Goal: Information Seeking & Learning: Learn about a topic

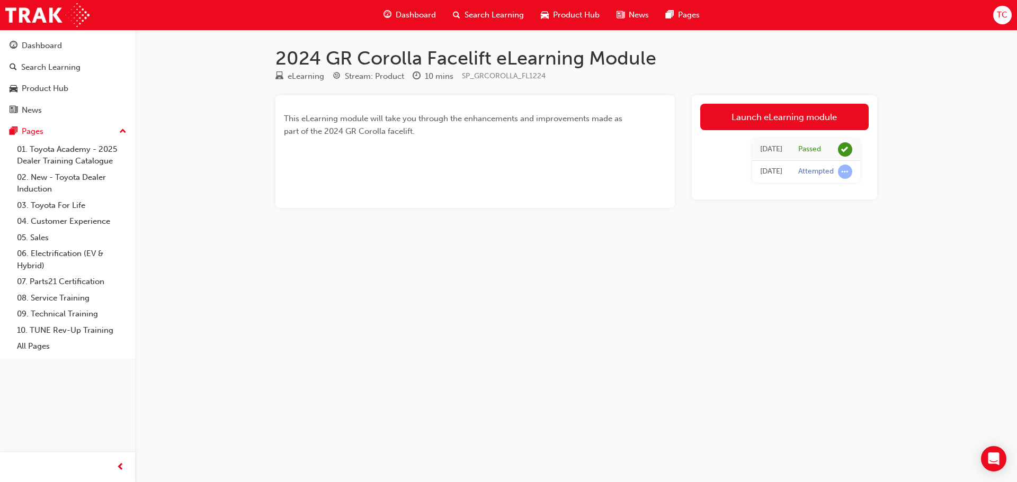
click at [508, 13] on span "Search Learning" at bounding box center [493, 15] width 59 height 12
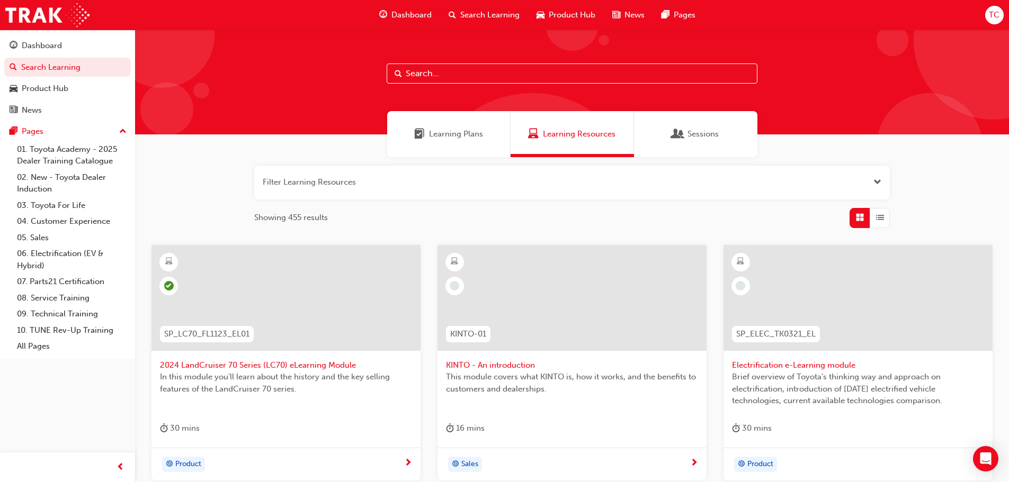
click at [410, 74] on input "text" at bounding box center [572, 74] width 371 height 20
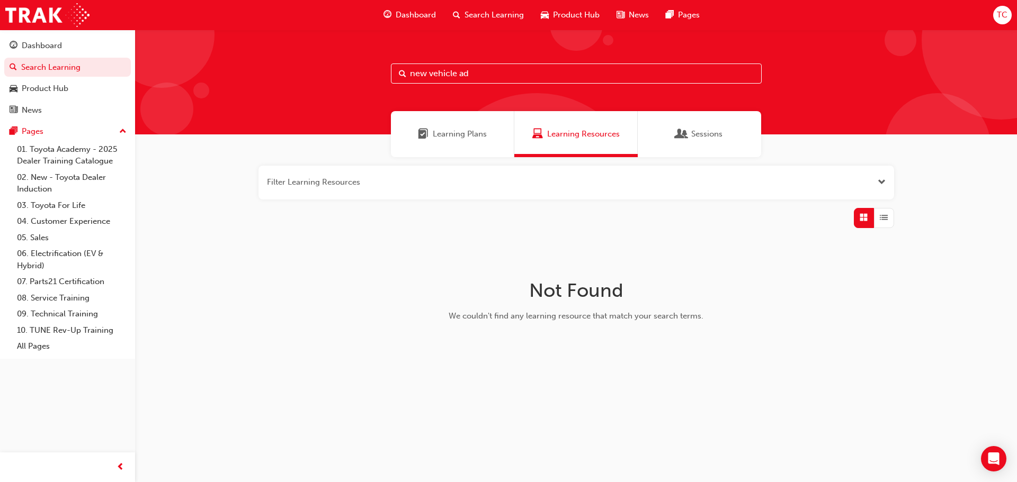
drag, startPoint x: 498, startPoint y: 72, endPoint x: 310, endPoint y: 84, distance: 188.9
click at [310, 84] on div "new vehicle ad" at bounding box center [576, 82] width 882 height 105
type input "advertising"
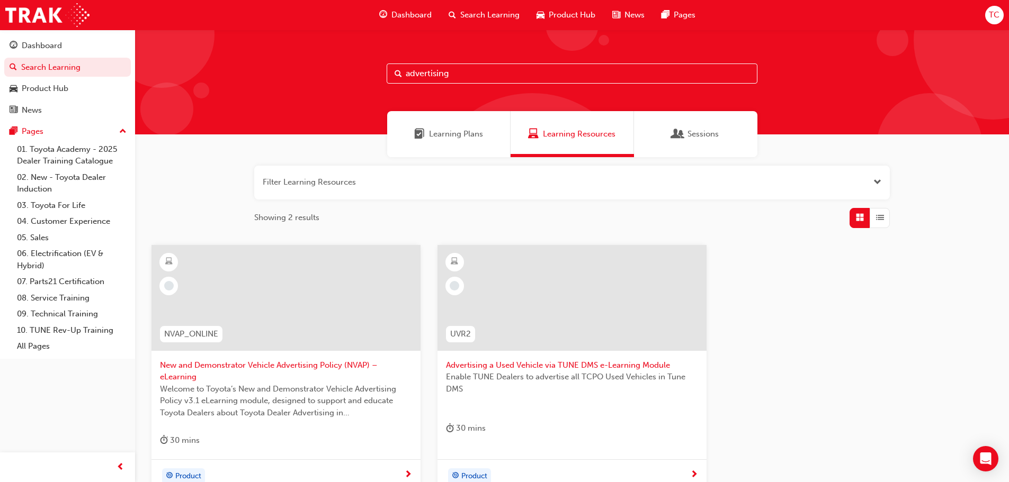
click at [303, 366] on span "New and Demonstrator Vehicle Advertising Policy (NVAP) – eLearning" at bounding box center [286, 372] width 252 height 24
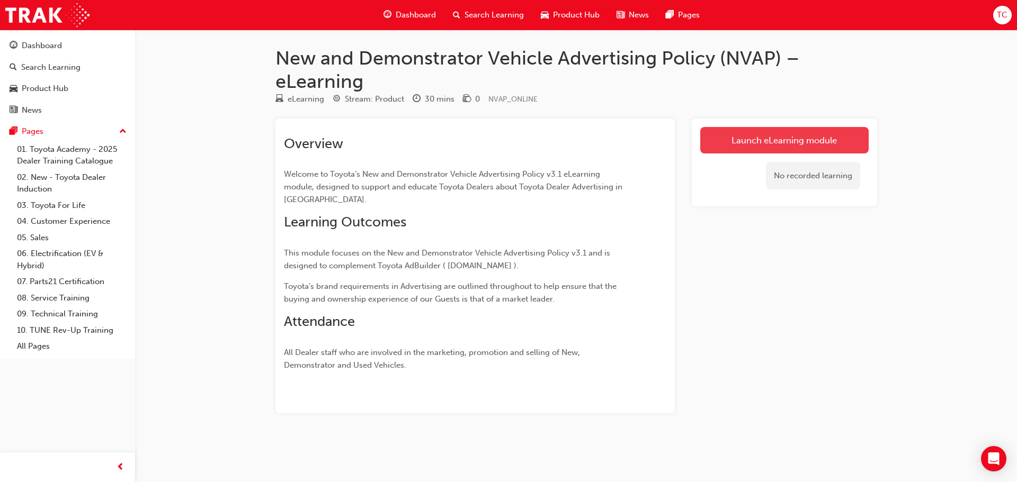
click at [769, 139] on link "Launch eLearning module" at bounding box center [784, 140] width 168 height 26
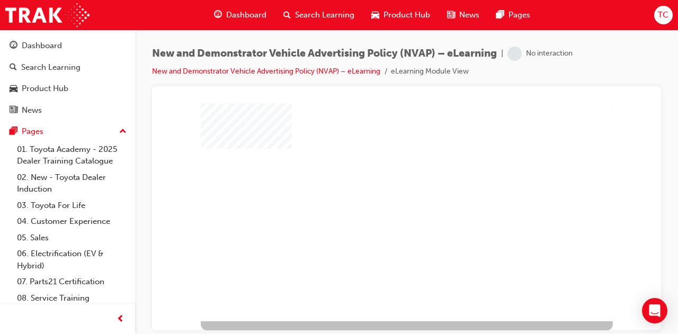
click at [389, 194] on div "play" at bounding box center [389, 194] width 0 height 0
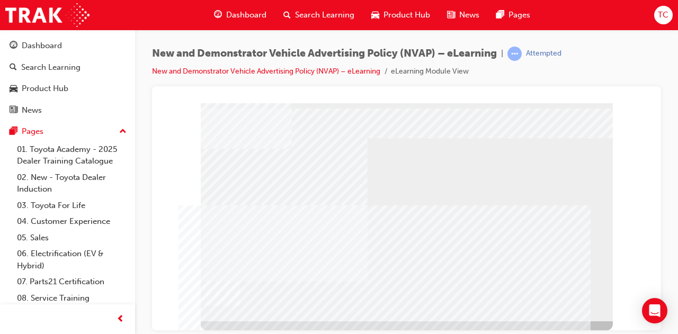
drag, startPoint x: 372, startPoint y: 255, endPoint x: 380, endPoint y: 252, distance: 8.6
click at [372, 255] on div "multistate" at bounding box center [407, 212] width 412 height 218
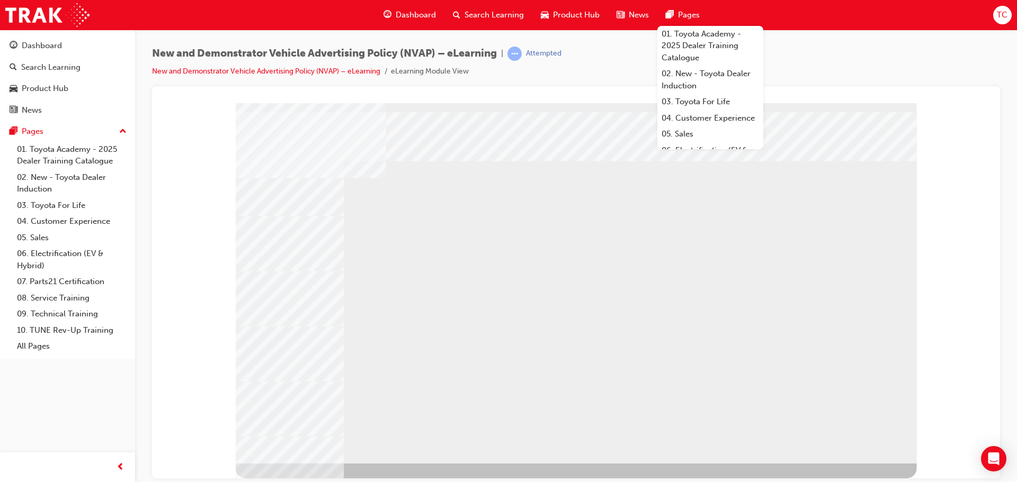
click at [871, 450] on div "typography" at bounding box center [576, 283] width 681 height 361
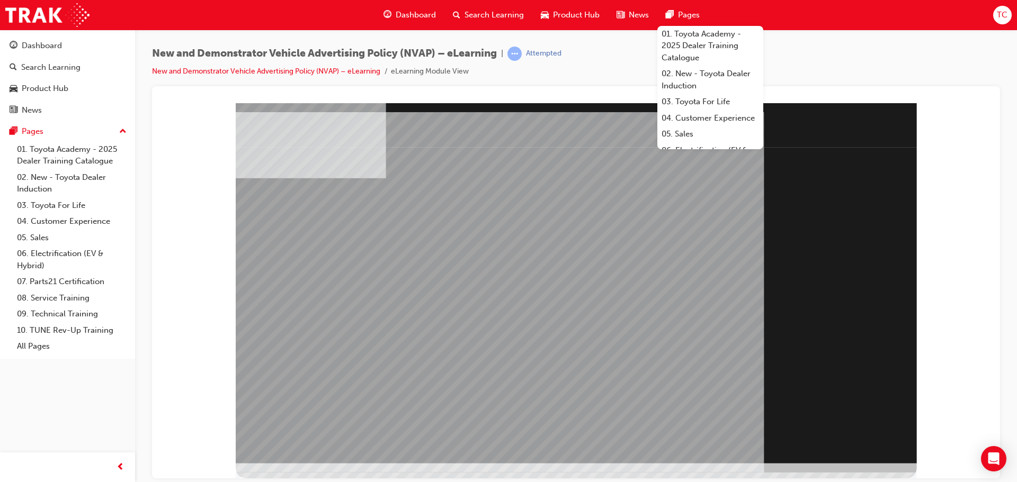
drag, startPoint x: 895, startPoint y: 442, endPoint x: 887, endPoint y: 444, distance: 8.6
click at [892, 443] on div "Section Title Page" at bounding box center [576, 283] width 681 height 361
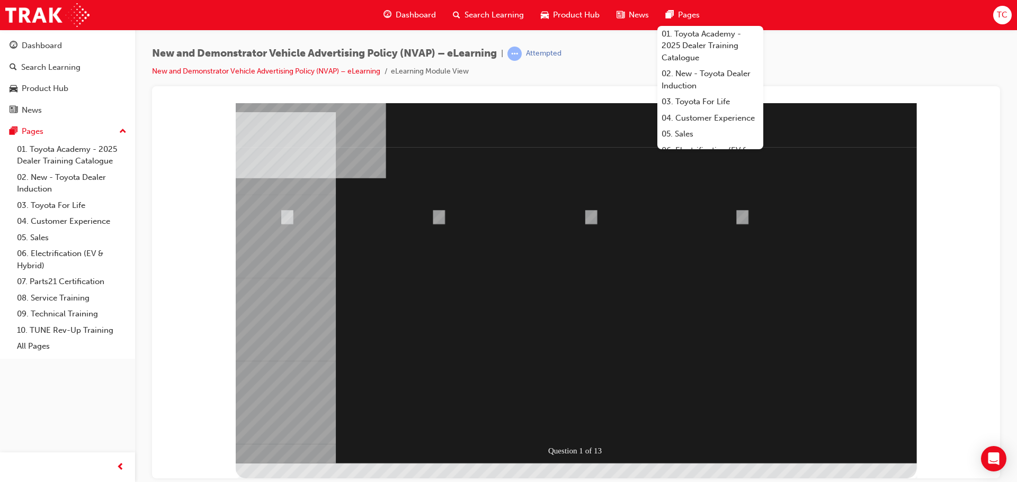
radio input "true"
click at [579, 416] on div at bounding box center [576, 283] width 681 height 361
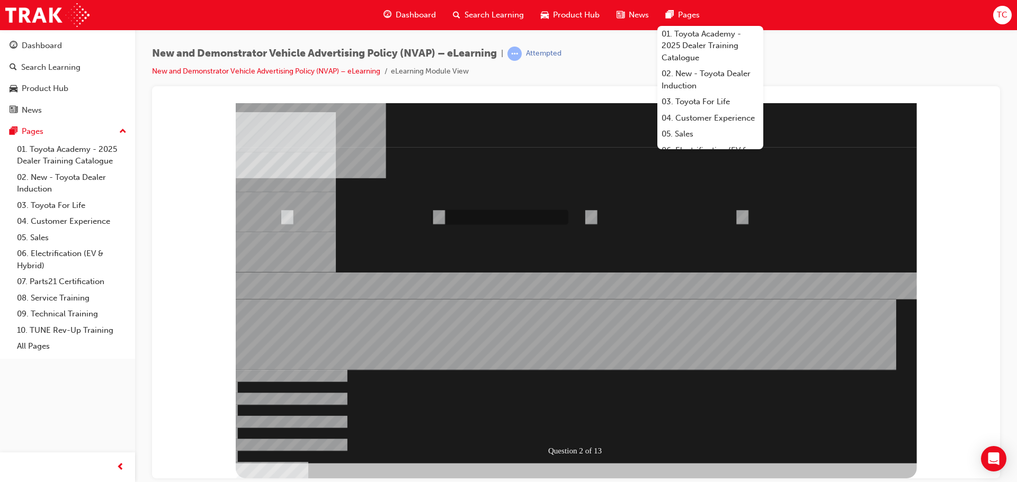
radio input "true"
click at [552, 424] on div at bounding box center [576, 283] width 681 height 361
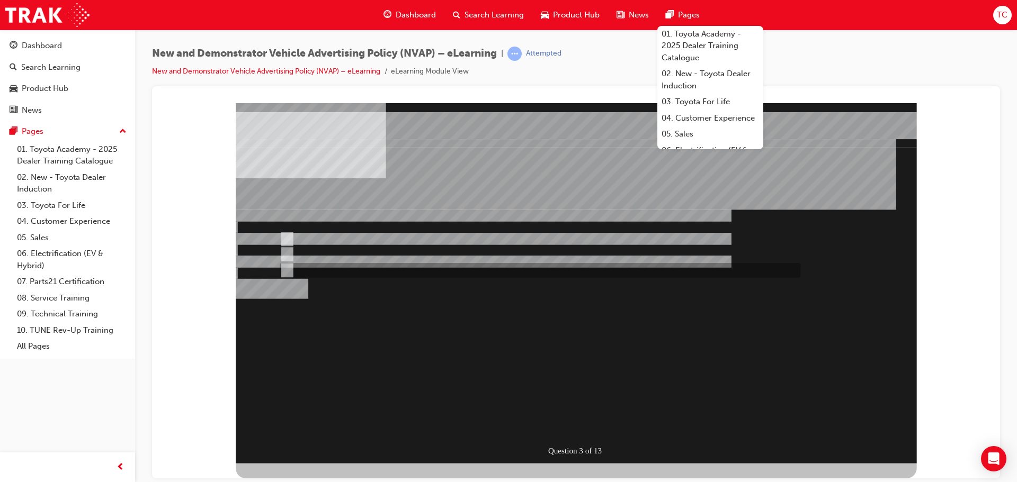
radio input "true"
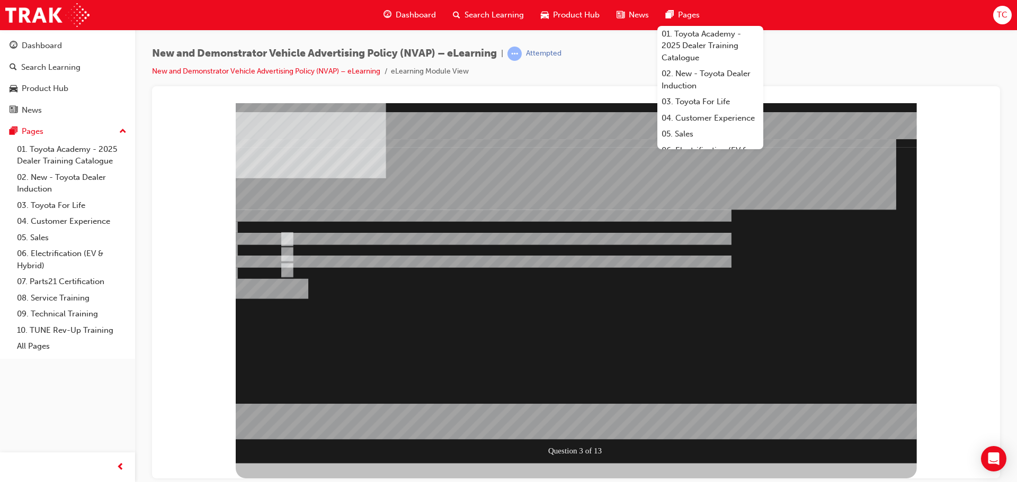
click at [566, 428] on div at bounding box center [576, 283] width 681 height 361
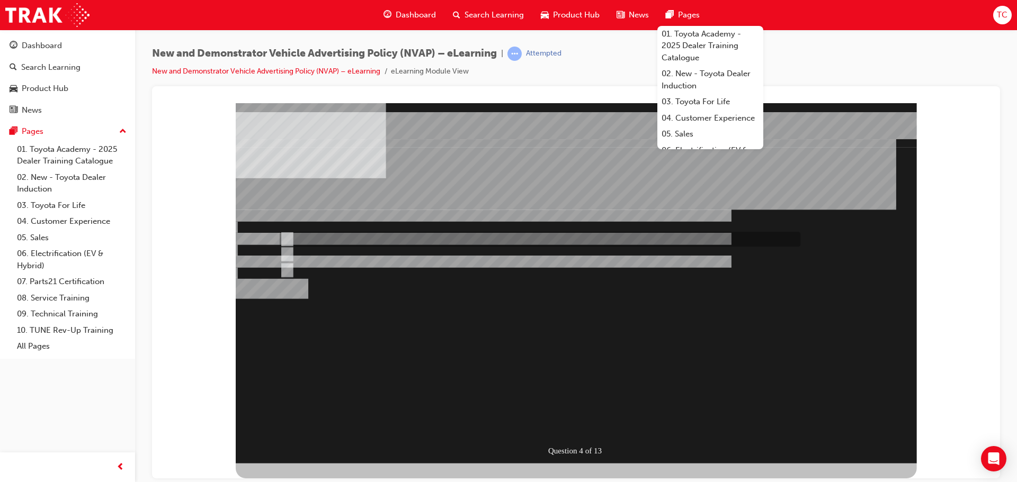
radio input "true"
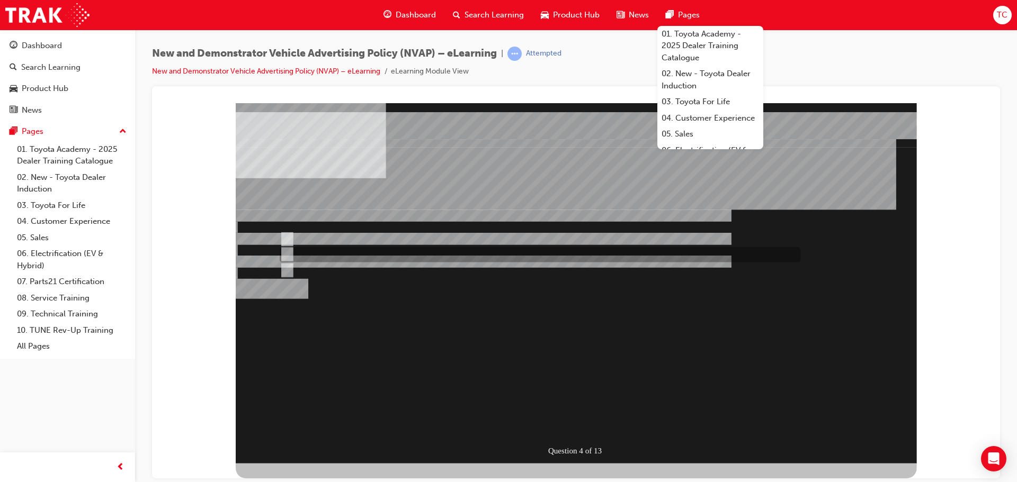
radio input "true"
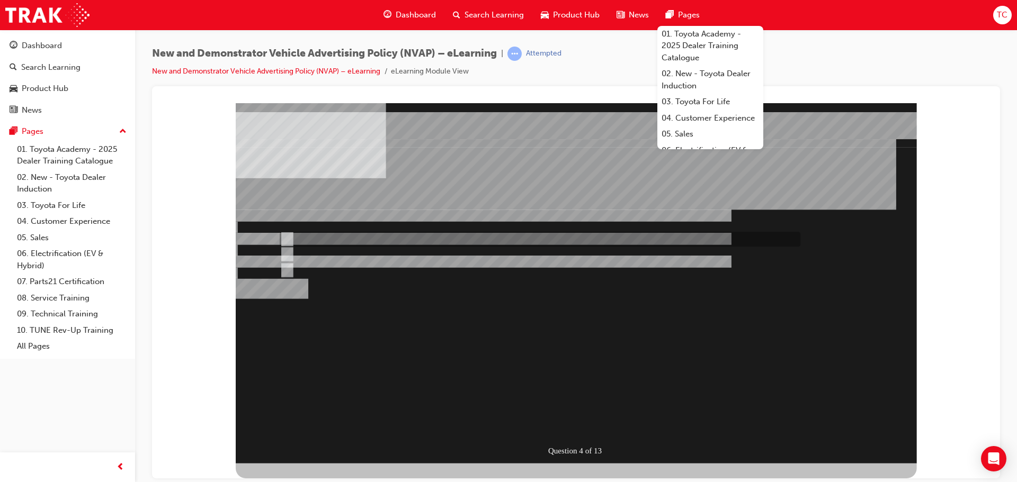
radio input "true"
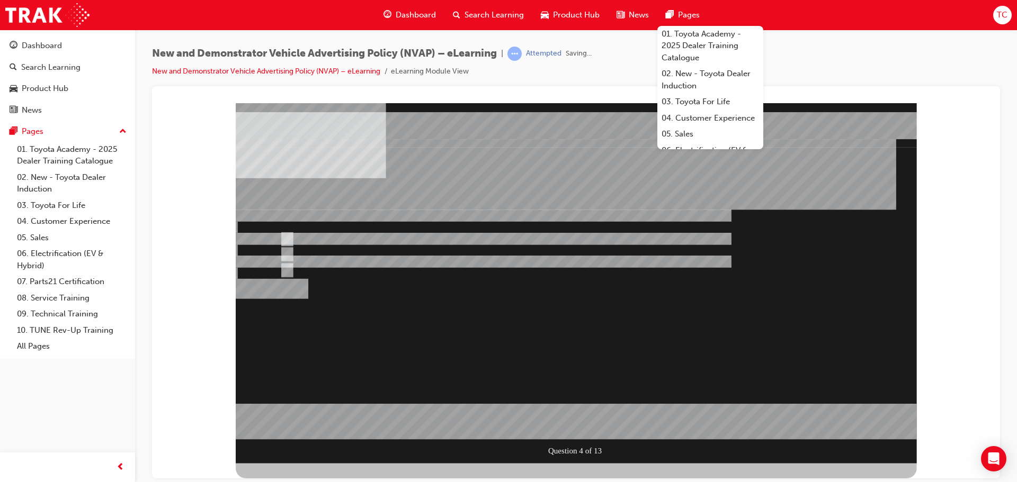
click at [559, 420] on div at bounding box center [576, 283] width 681 height 361
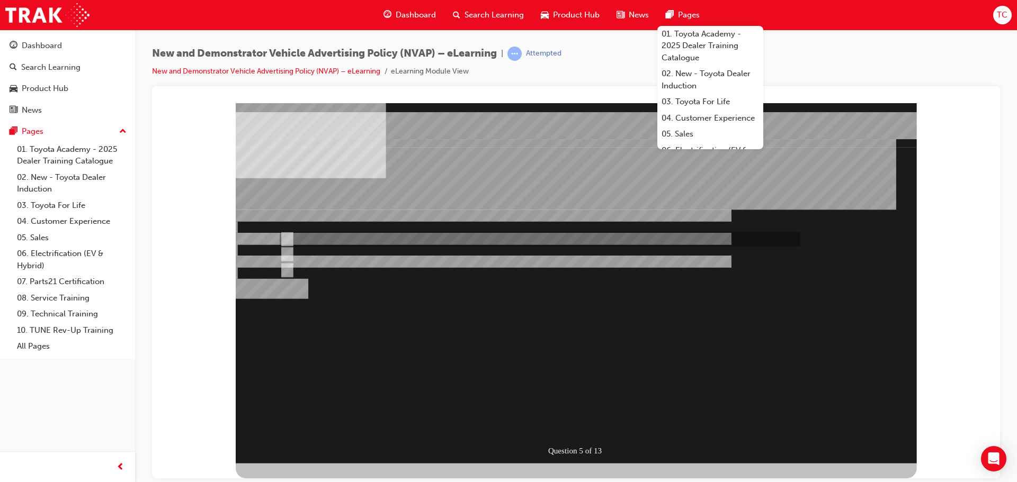
radio input "true"
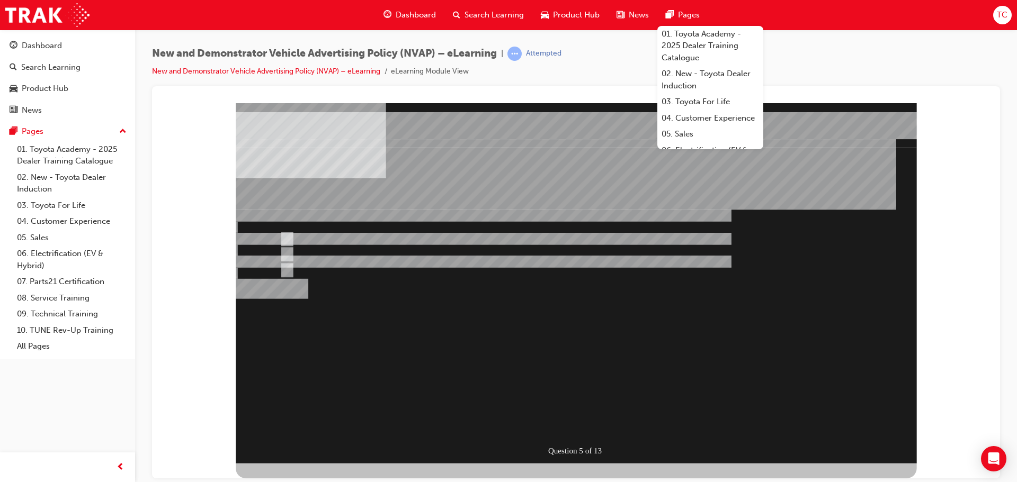
click at [577, 434] on div "Question 5 of 13" at bounding box center [576, 283] width 681 height 361
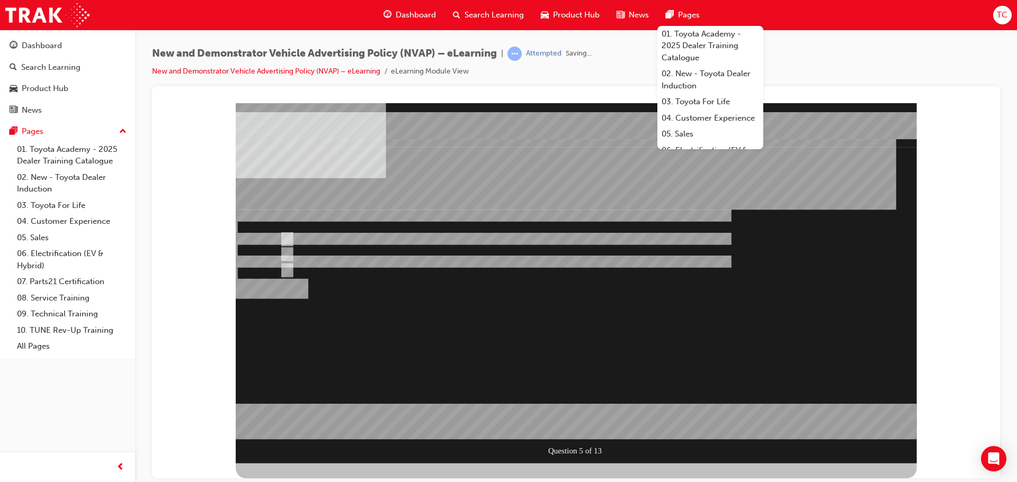
click at [547, 419] on div at bounding box center [576, 283] width 681 height 361
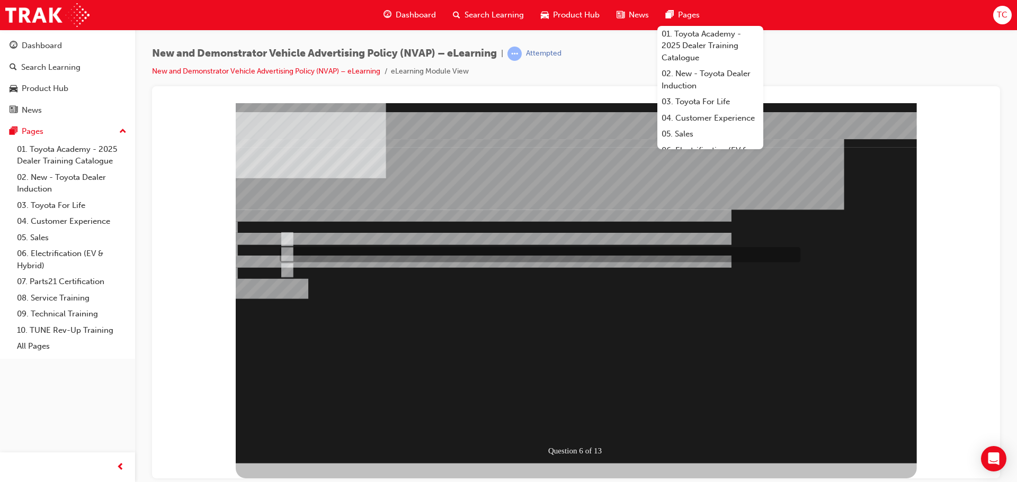
radio input "true"
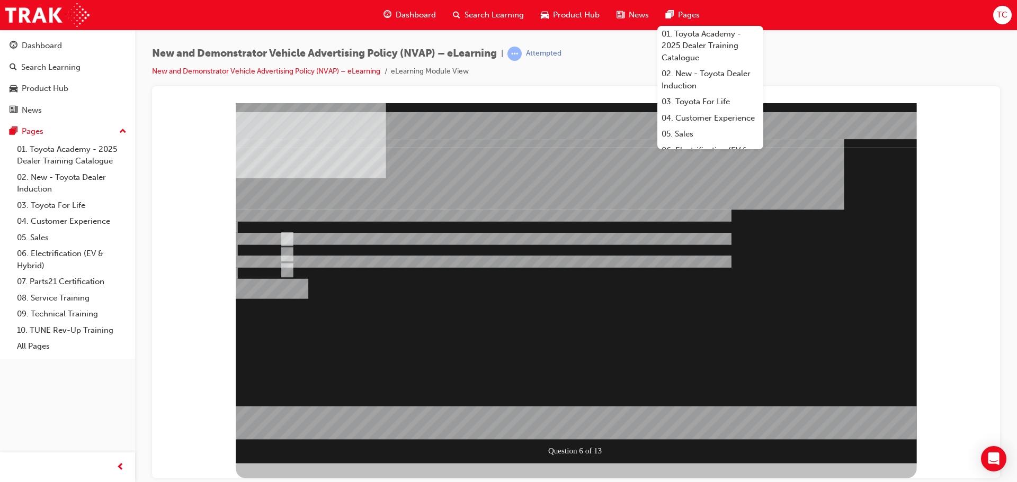
click at [293, 235] on div at bounding box center [576, 283] width 681 height 361
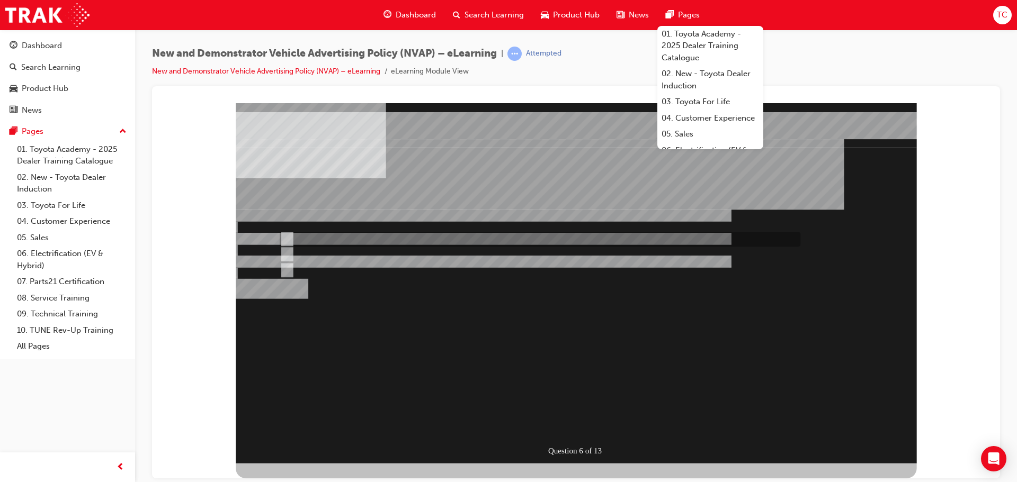
radio input "true"
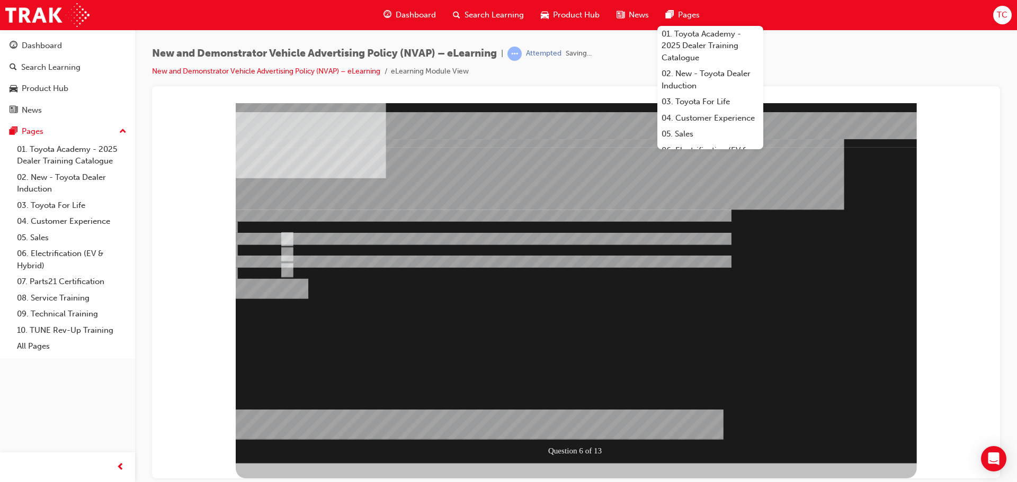
click at [292, 271] on div at bounding box center [576, 283] width 681 height 361
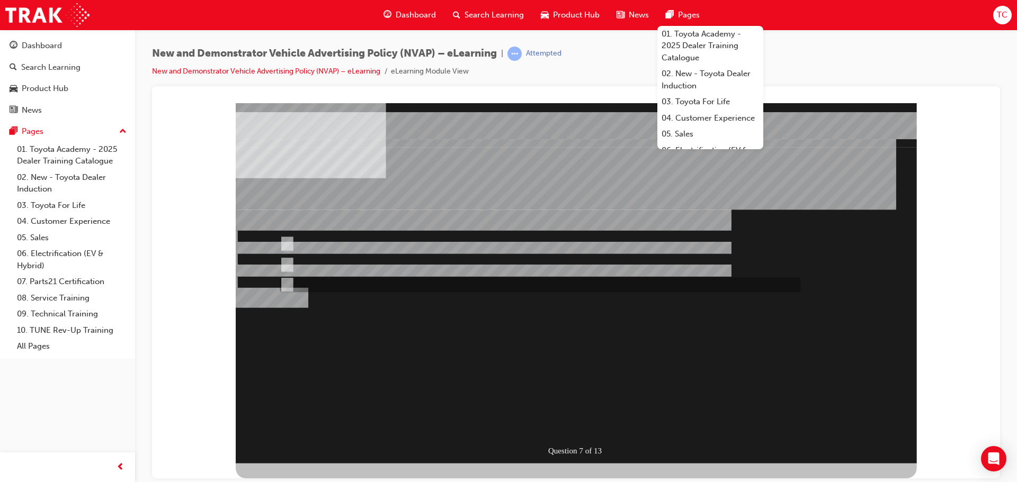
radio input "true"
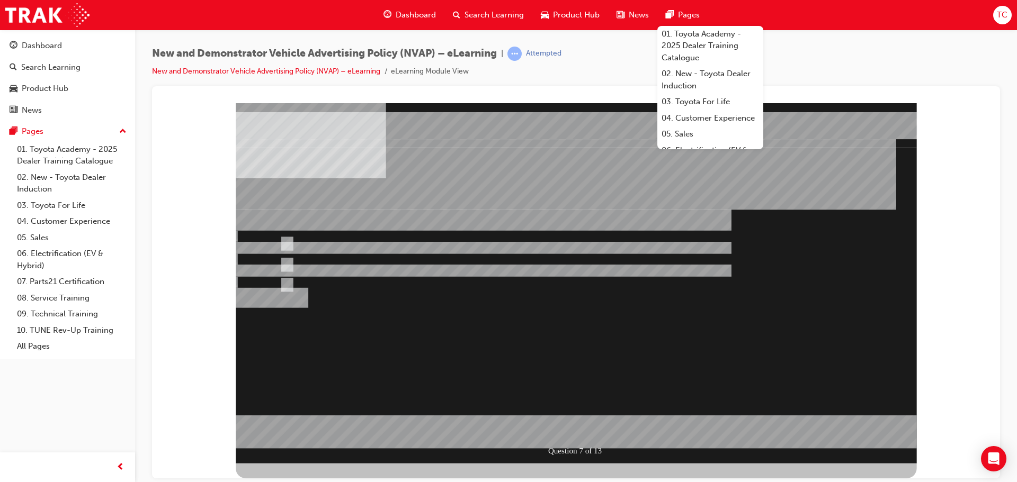
click at [310, 258] on div at bounding box center [576, 283] width 681 height 361
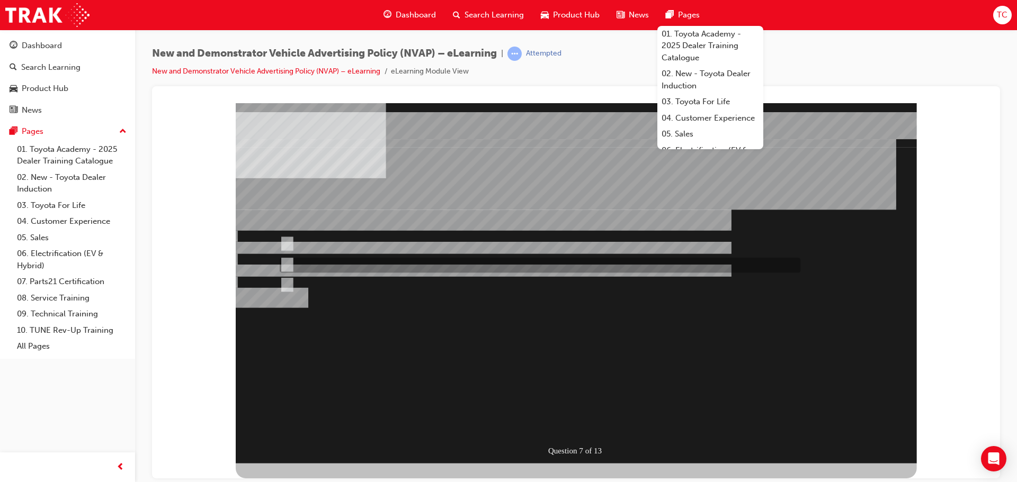
radio input "true"
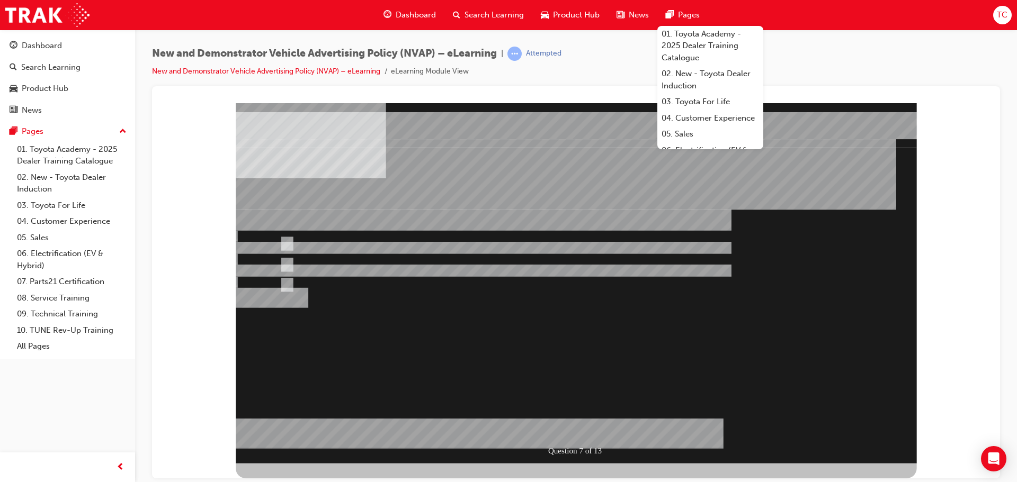
click at [606, 380] on div at bounding box center [576, 283] width 681 height 361
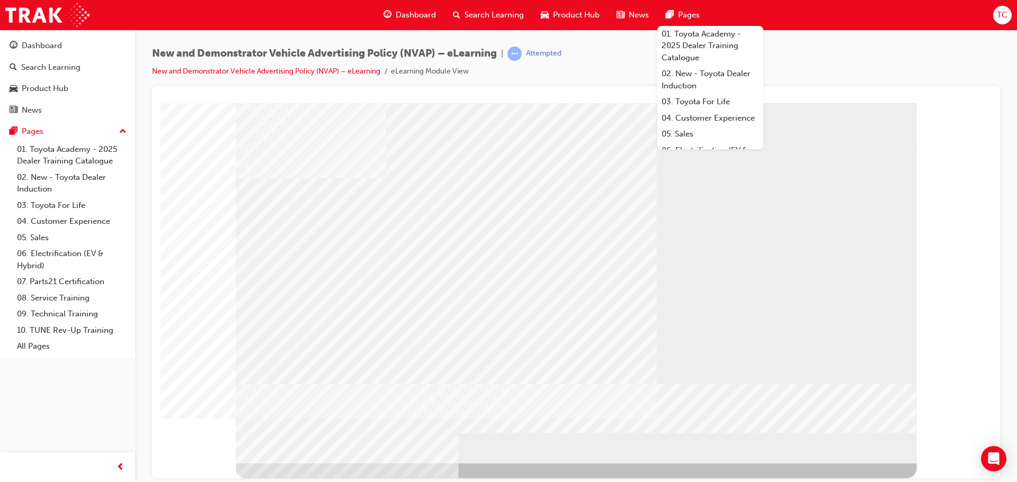
drag, startPoint x: 415, startPoint y: 309, endPoint x: 407, endPoint y: 341, distance: 32.8
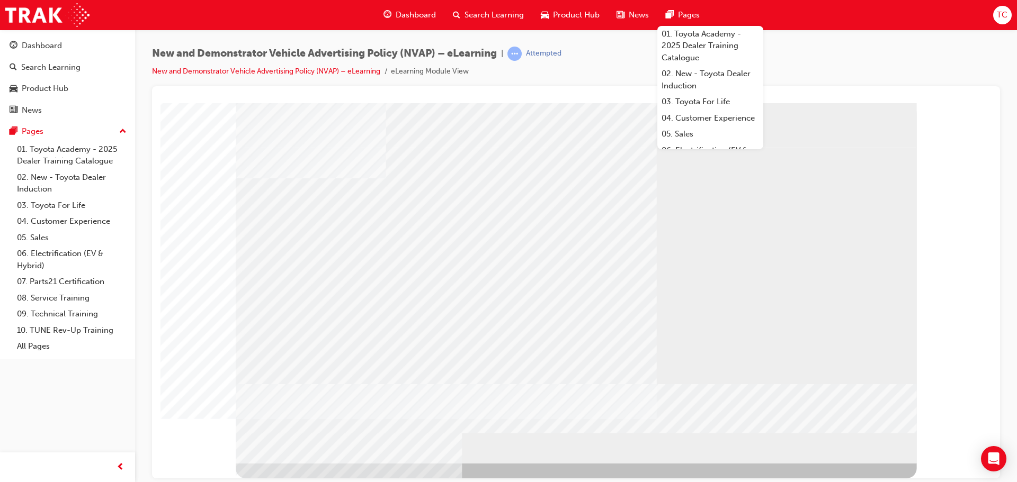
drag, startPoint x: 384, startPoint y: 333, endPoint x: 389, endPoint y: 336, distance: 5.7
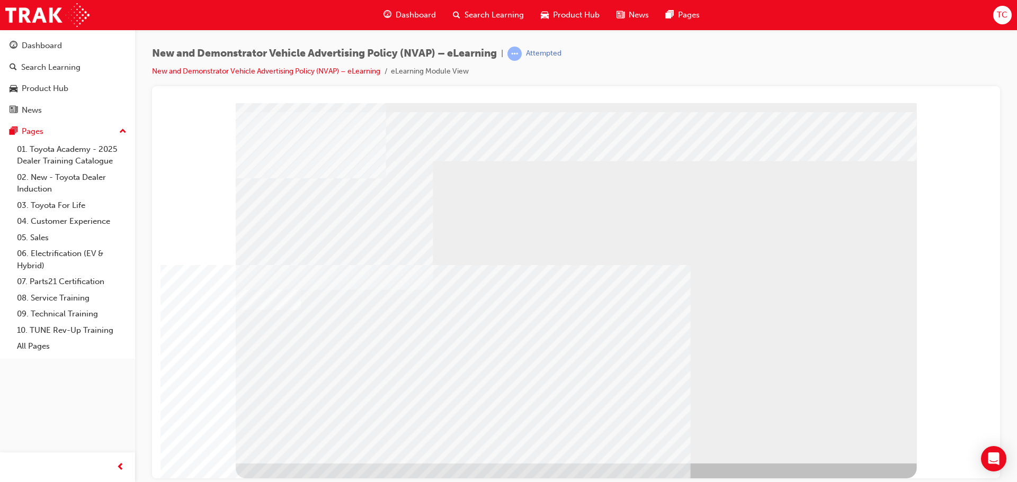
drag, startPoint x: 768, startPoint y: 203, endPoint x: 740, endPoint y: 222, distance: 33.9
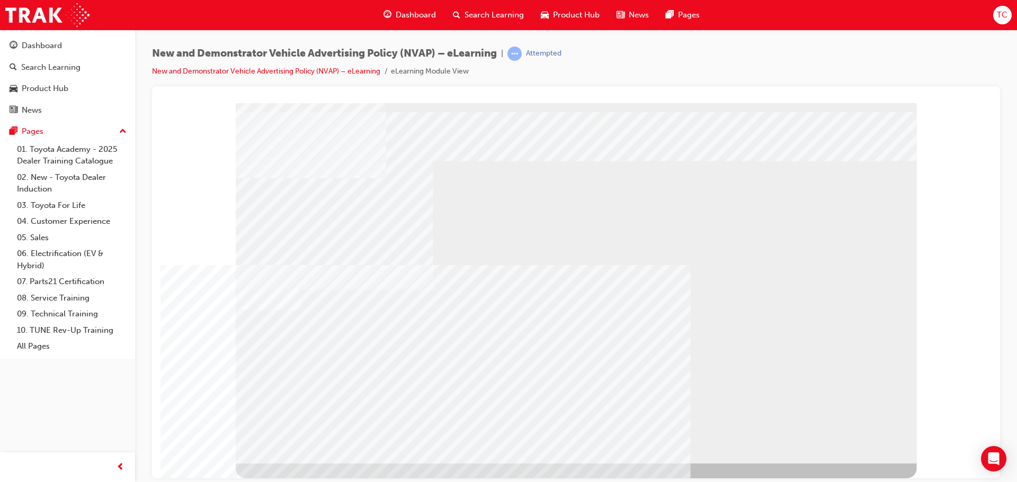
drag, startPoint x: 768, startPoint y: 419, endPoint x: 708, endPoint y: 427, distance: 60.9
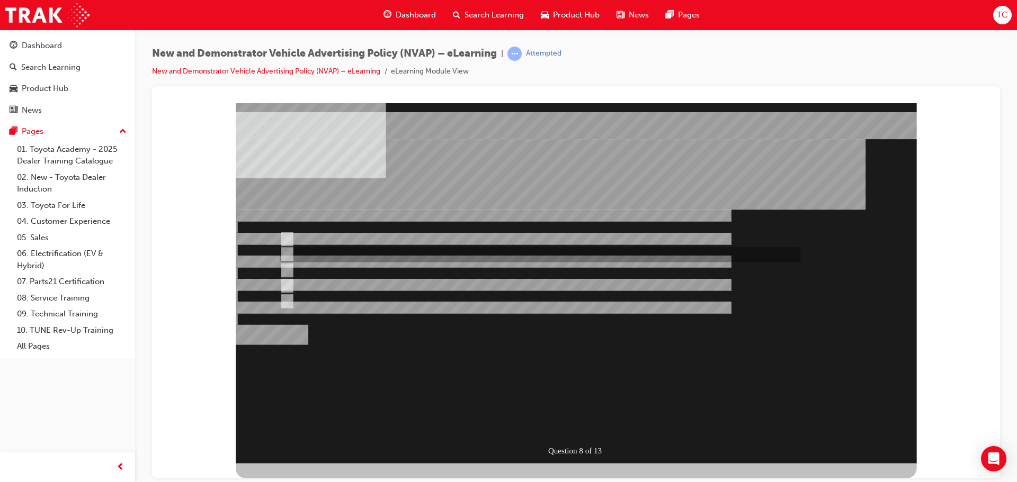
checkbox input "true"
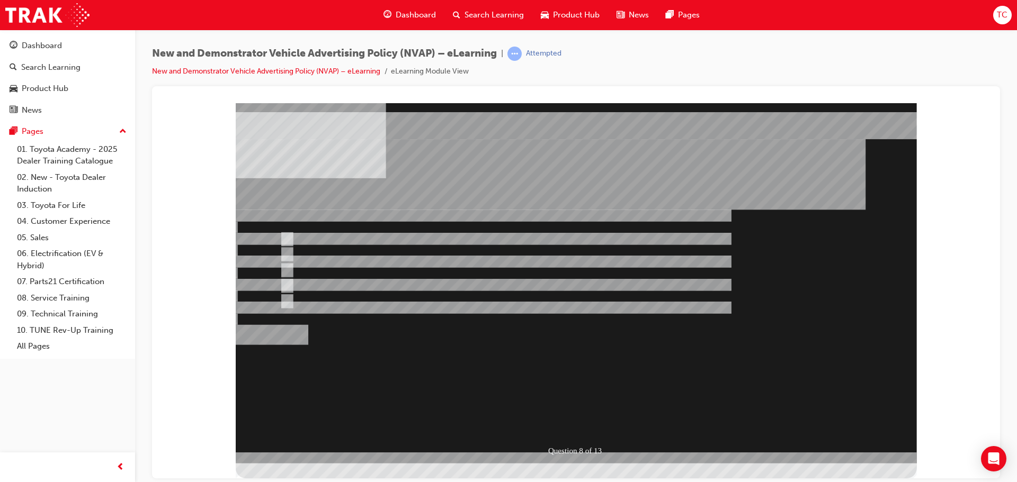
click at [320, 251] on div at bounding box center [576, 283] width 681 height 361
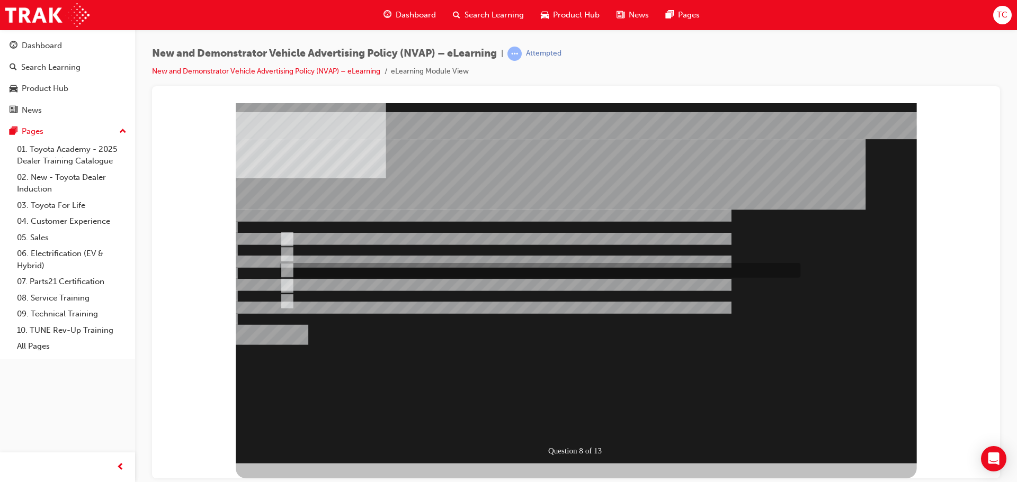
checkbox input "true"
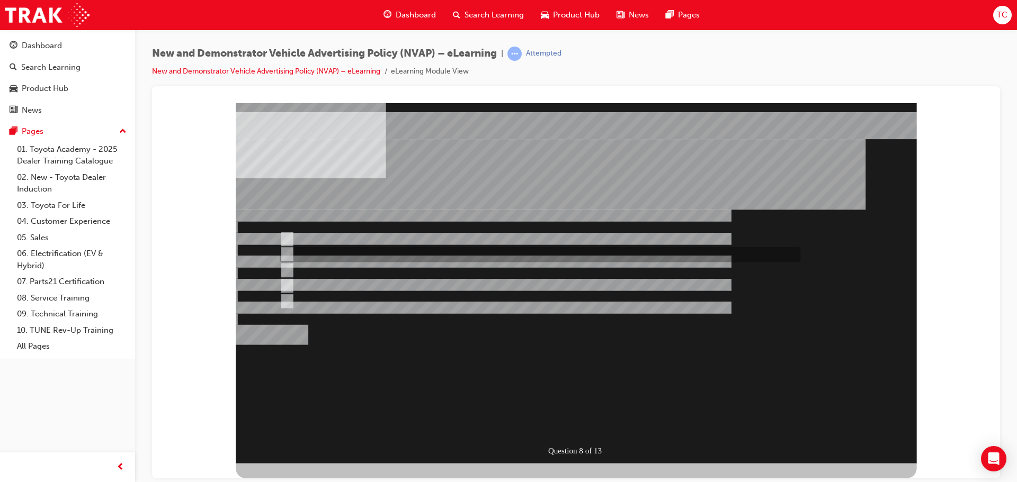
checkbox input "false"
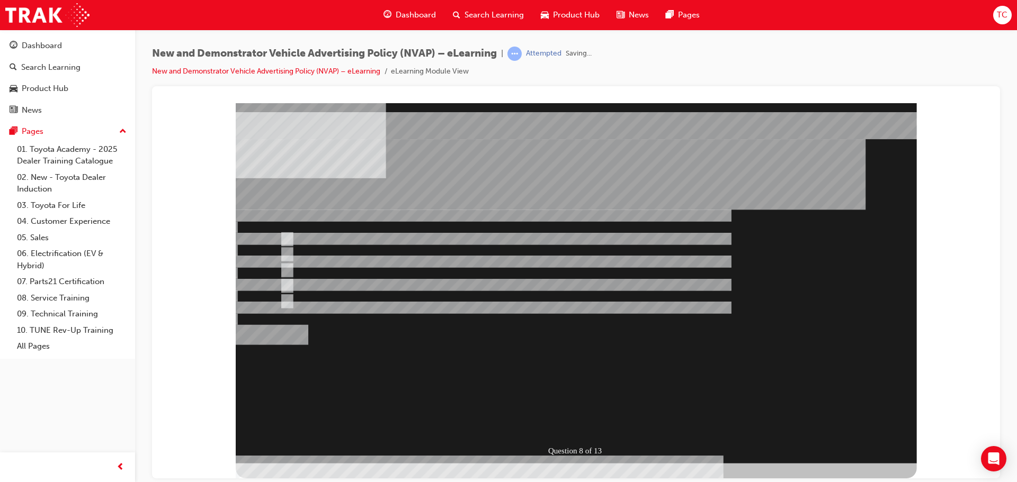
click at [568, 420] on div at bounding box center [576, 283] width 681 height 361
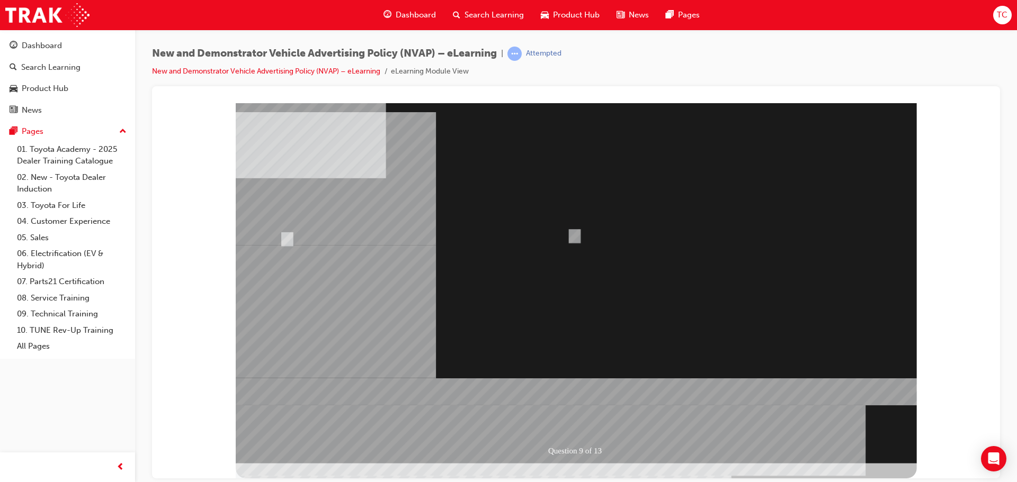
click at [554, 250] on div "Question 9 of 13" at bounding box center [576, 283] width 681 height 361
radio input "true"
click at [289, 241] on div at bounding box center [576, 283] width 681 height 361
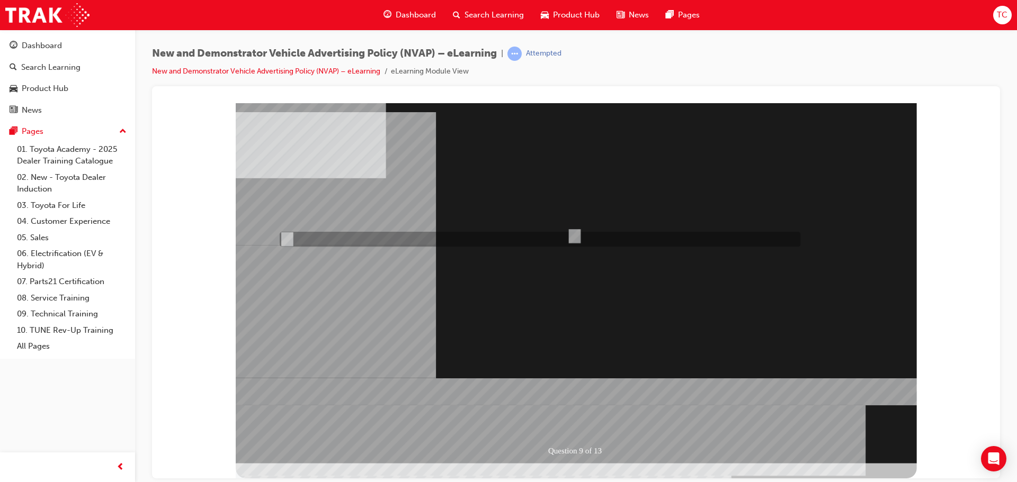
radio input "true"
click at [570, 380] on div at bounding box center [576, 283] width 681 height 361
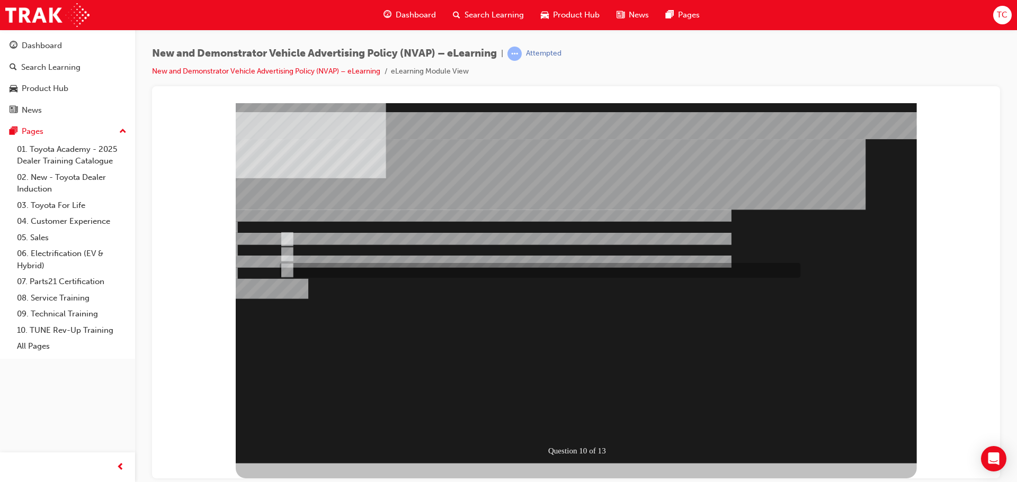
radio input "true"
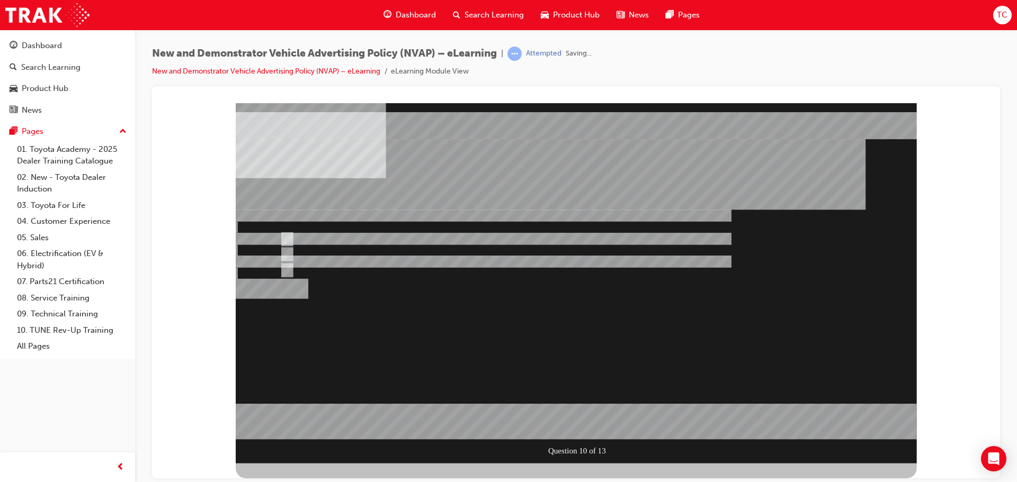
click at [522, 343] on div at bounding box center [576, 283] width 681 height 361
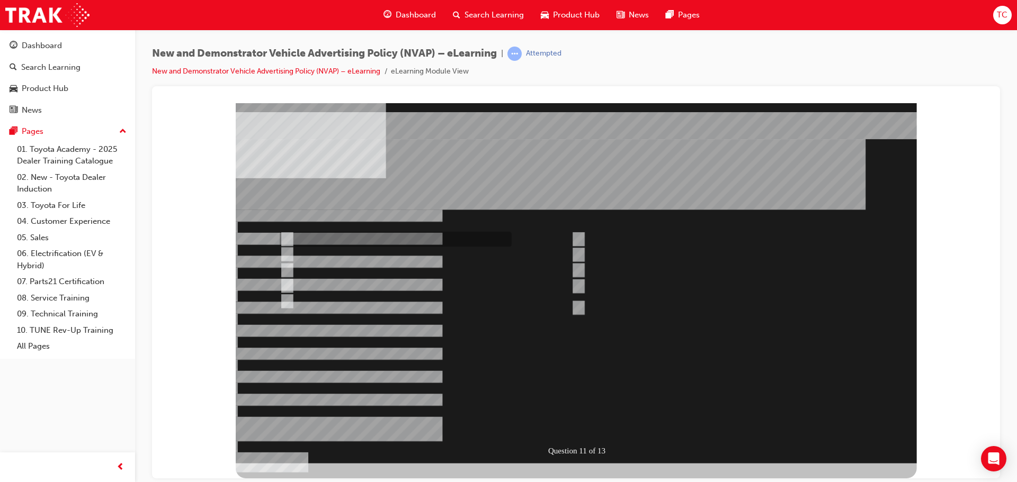
checkbox input "false"
checkbox input "true"
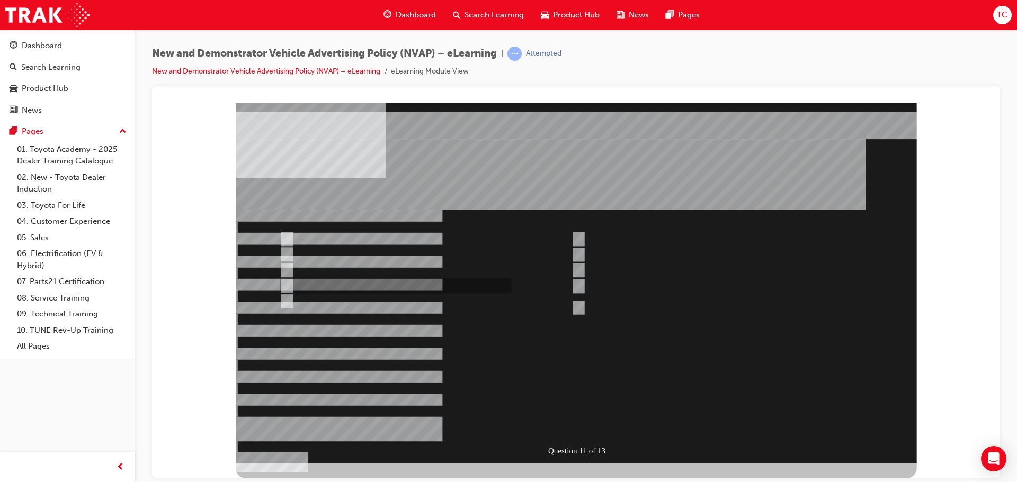
checkbox input "true"
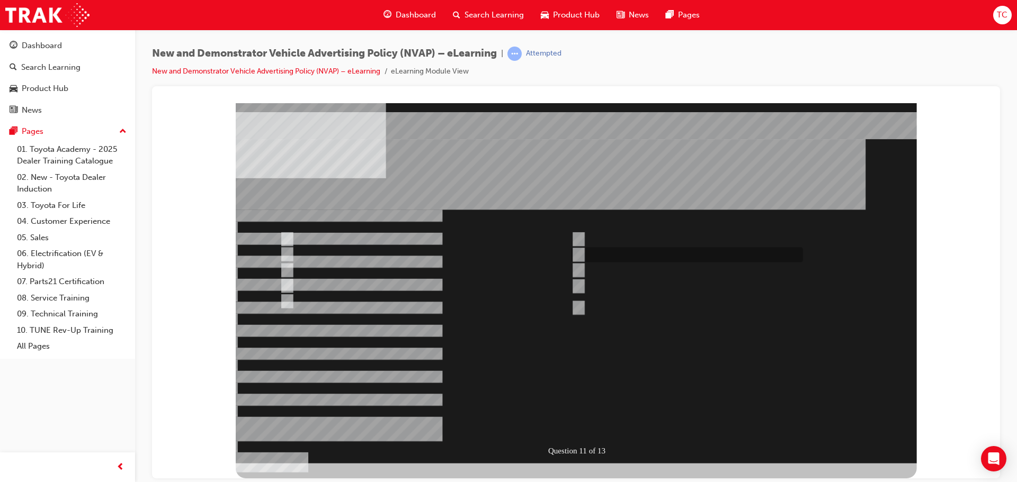
checkbox input "true"
click at [596, 298] on div at bounding box center [576, 283] width 681 height 361
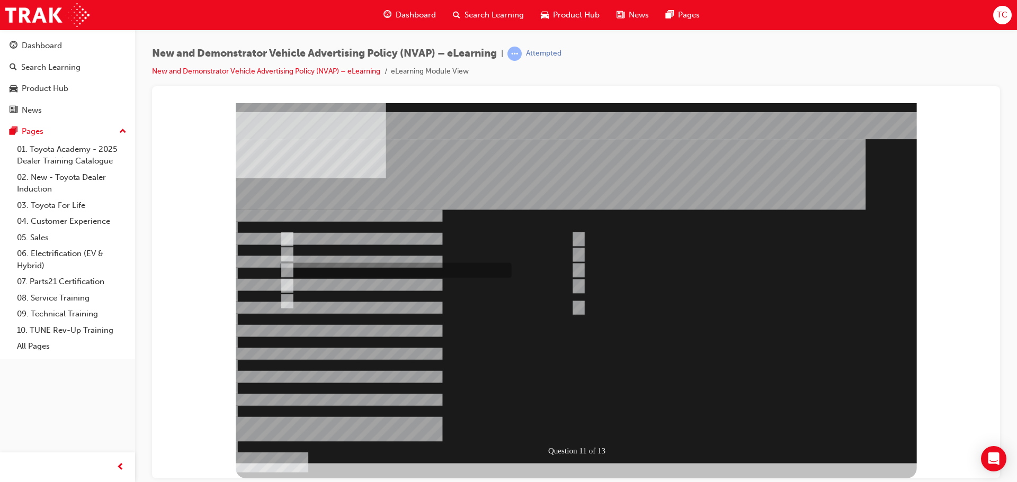
checkbox input "false"
checkbox input "true"
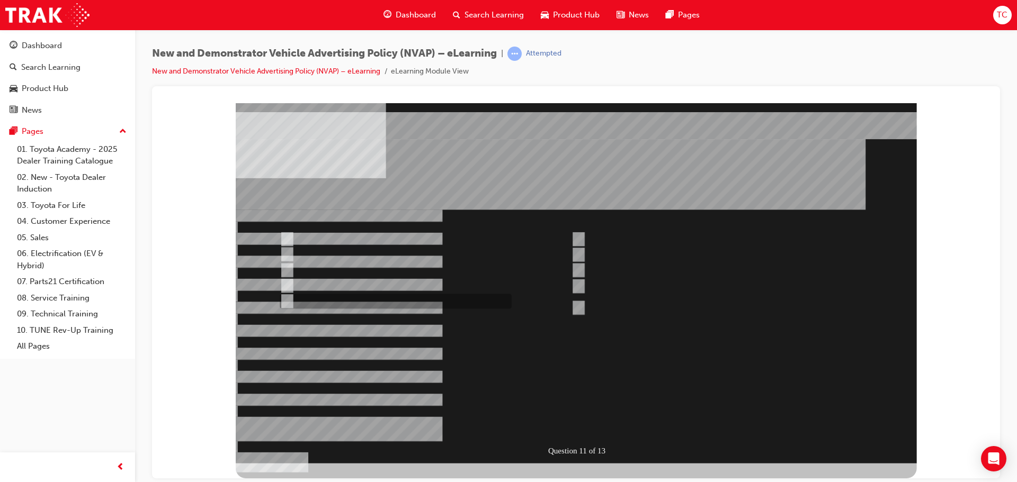
checkbox input "false"
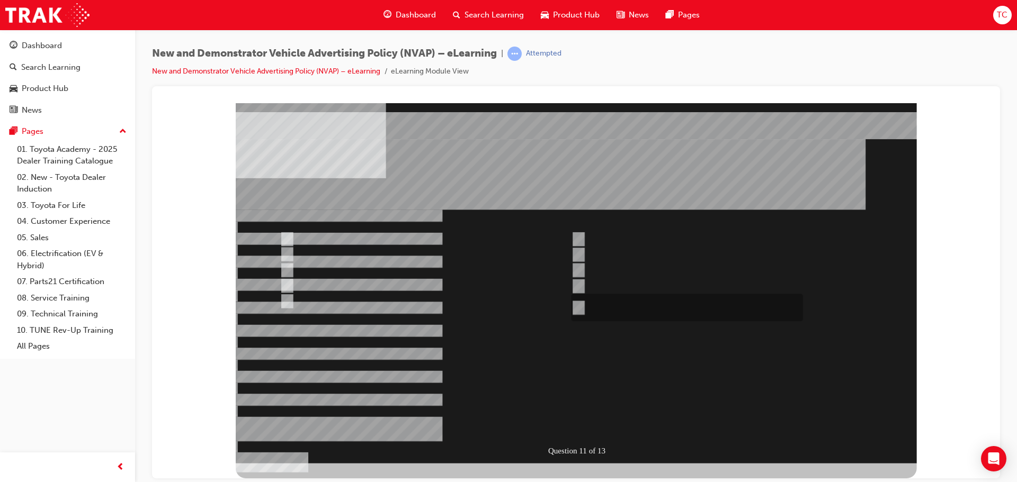
checkbox input "false"
checkbox input "true"
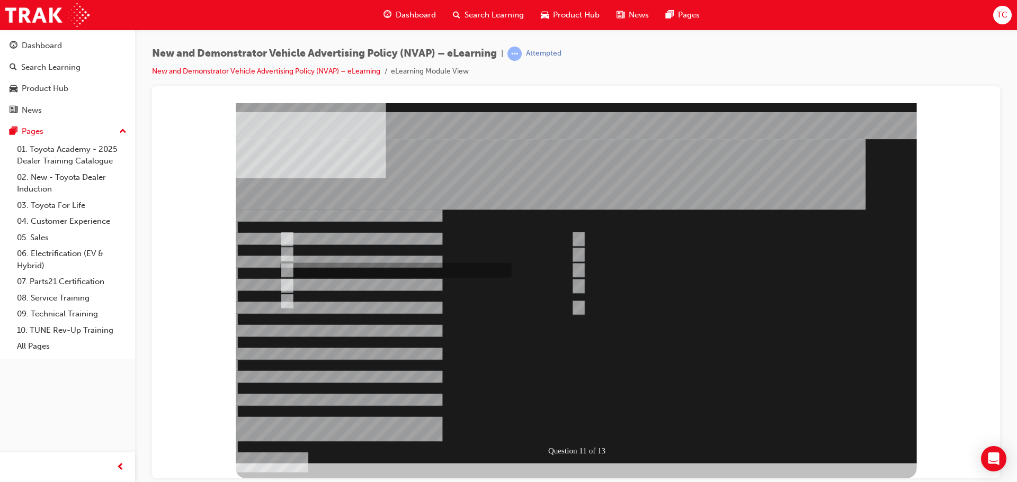
checkbox input "true"
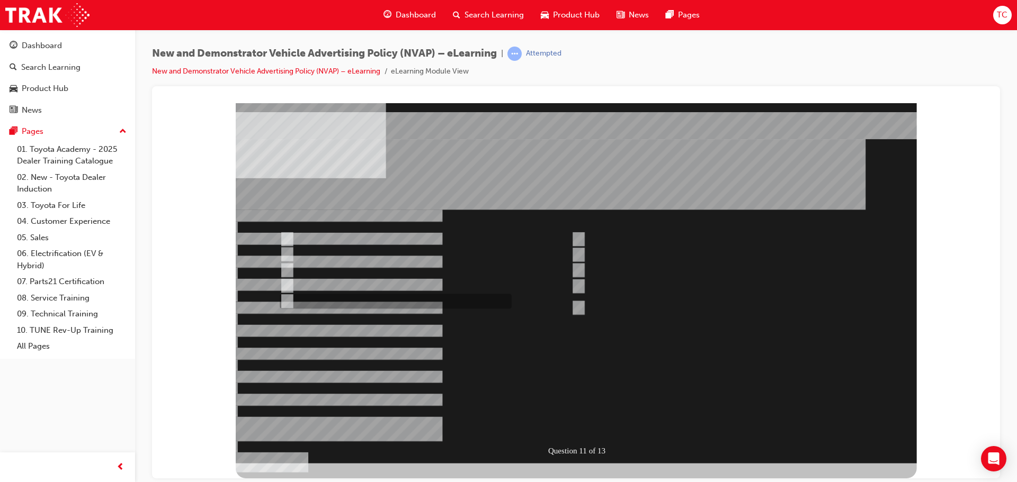
checkbox input "true"
click at [571, 384] on div at bounding box center [576, 283] width 681 height 361
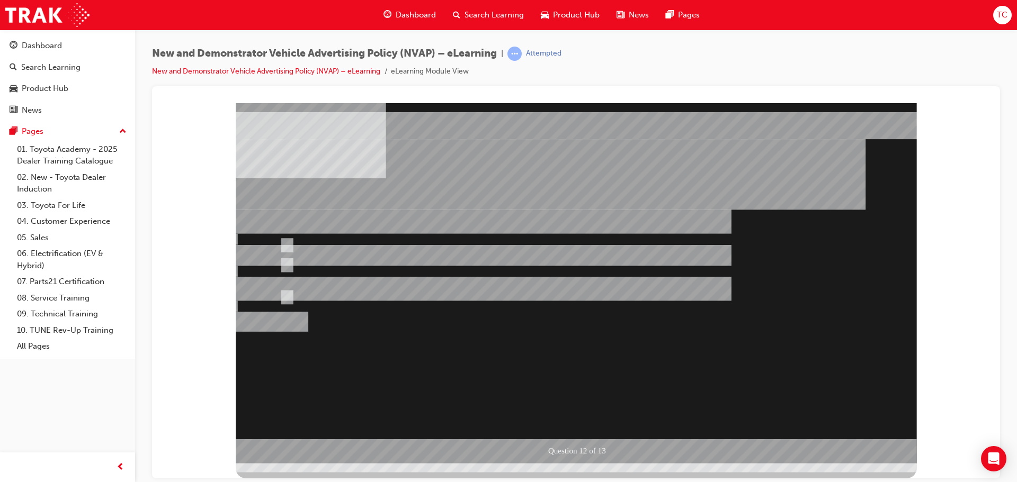
click at [338, 292] on div at bounding box center [576, 283] width 681 height 361
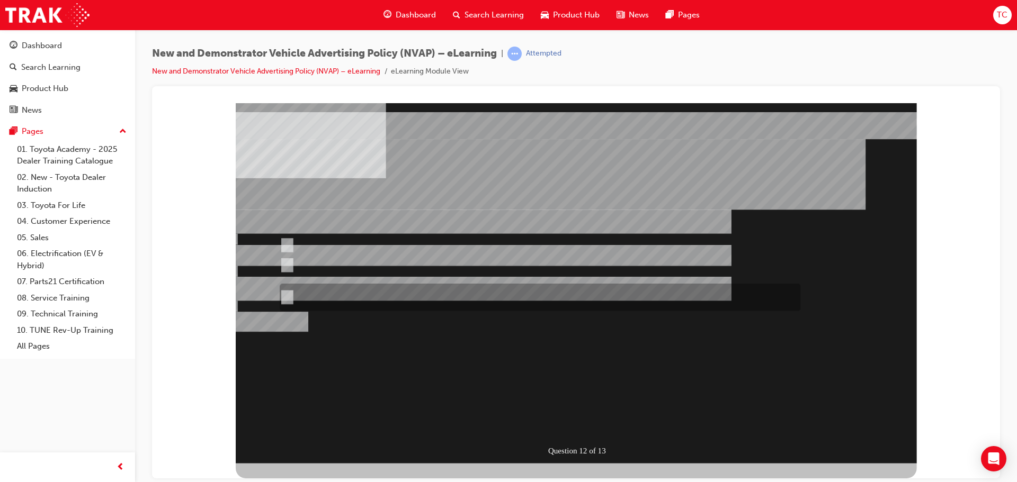
radio input "false"
radio input "true"
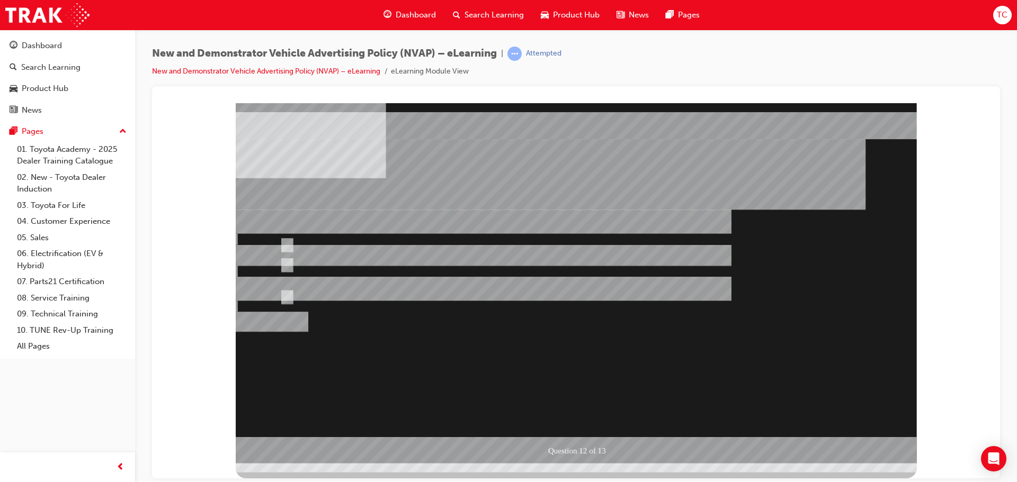
click at [565, 341] on div at bounding box center [576, 283] width 681 height 361
